Goal: Book appointment/travel/reservation

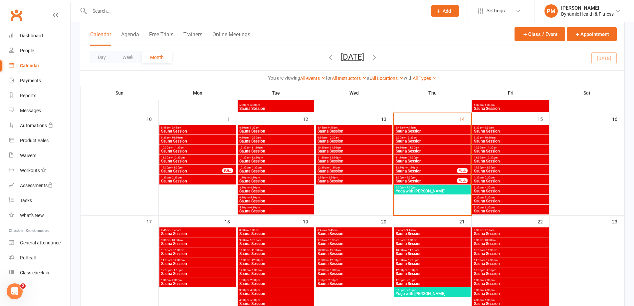
click at [418, 272] on span "Sauna Session" at bounding box center [432, 273] width 74 height 4
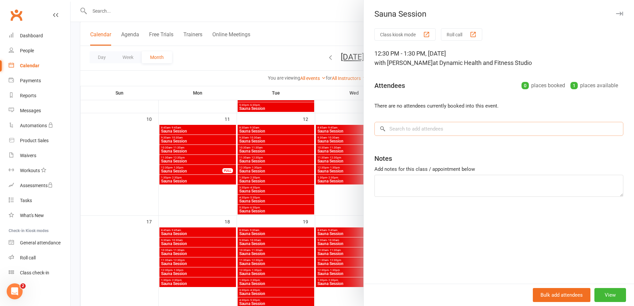
click at [449, 133] on input "search" at bounding box center [498, 129] width 249 height 14
type input "alan"
click at [438, 141] on span "alan.dudderidge@gmail.com" at bounding box center [474, 142] width 99 height 5
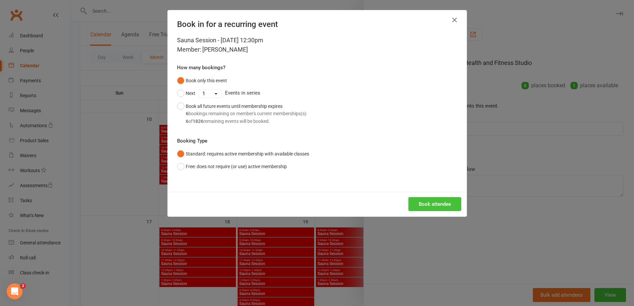
click at [425, 205] on button "Book attendee" at bounding box center [434, 204] width 53 height 14
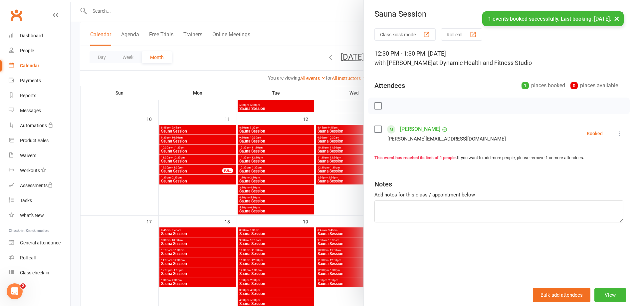
click at [307, 10] on div at bounding box center [352, 153] width 563 height 306
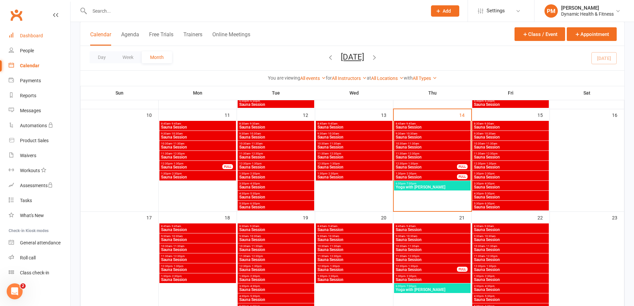
click at [43, 40] on link "Dashboard" at bounding box center [40, 35] width 62 height 15
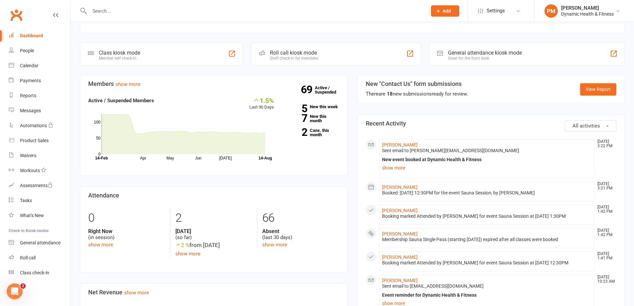
scroll to position [67, 0]
